Goal: Check status: Check status

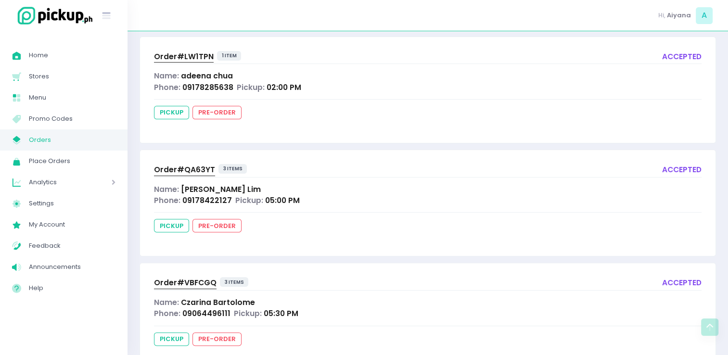
scroll to position [238, 0]
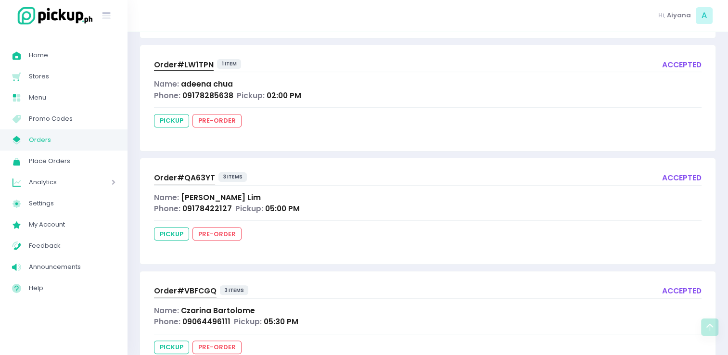
click at [16, 143] on icon at bounding box center [17, 142] width 8 height 3
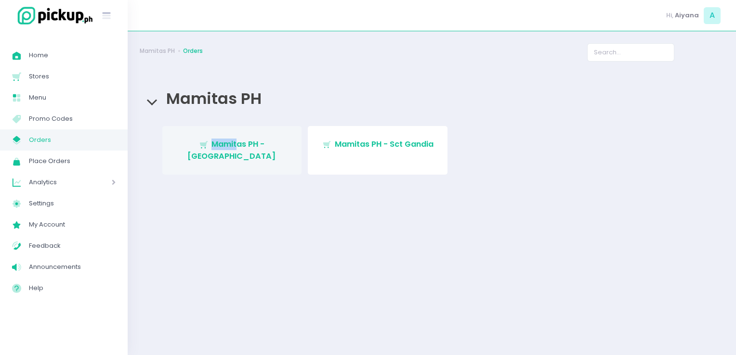
drag, startPoint x: 214, startPoint y: 171, endPoint x: 214, endPoint y: 149, distance: 22.6
click at [214, 149] on div "Stockholm-icons / Shopping / Cart1 Created with Sketch. Mamitas PH - [GEOGRAPHI…" at bounding box center [432, 158] width 584 height 83
click at [214, 149] on span "Mamitas PH - [GEOGRAPHIC_DATA]" at bounding box center [231, 150] width 89 height 23
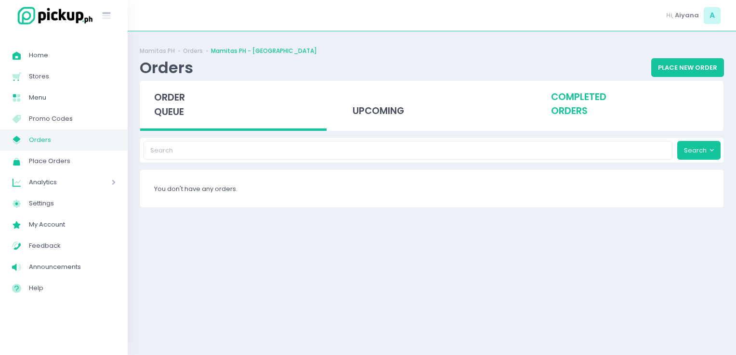
click at [576, 100] on div "completed orders" at bounding box center [630, 104] width 186 height 47
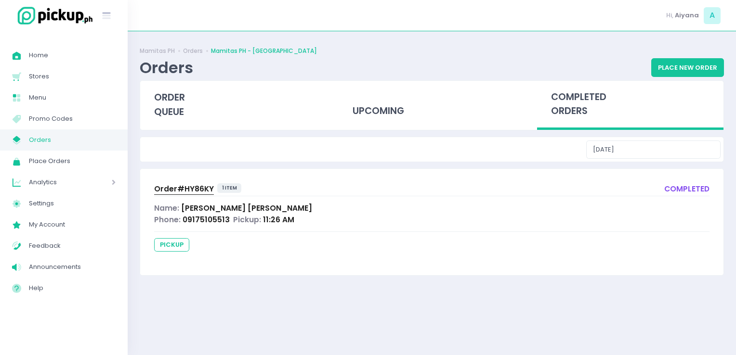
click at [160, 187] on span "Order# HY86KY" at bounding box center [184, 189] width 60 height 10
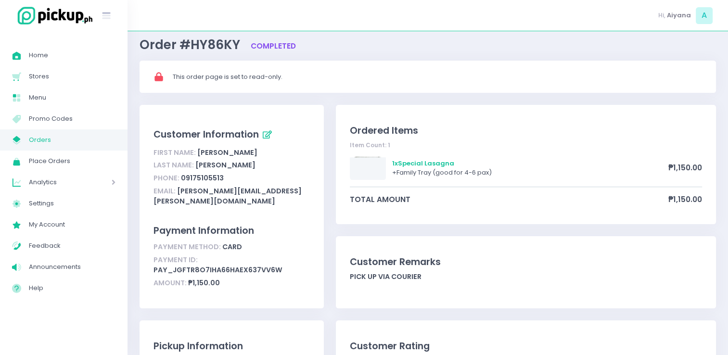
scroll to position [39, 0]
